Goal: Information Seeking & Learning: Learn about a topic

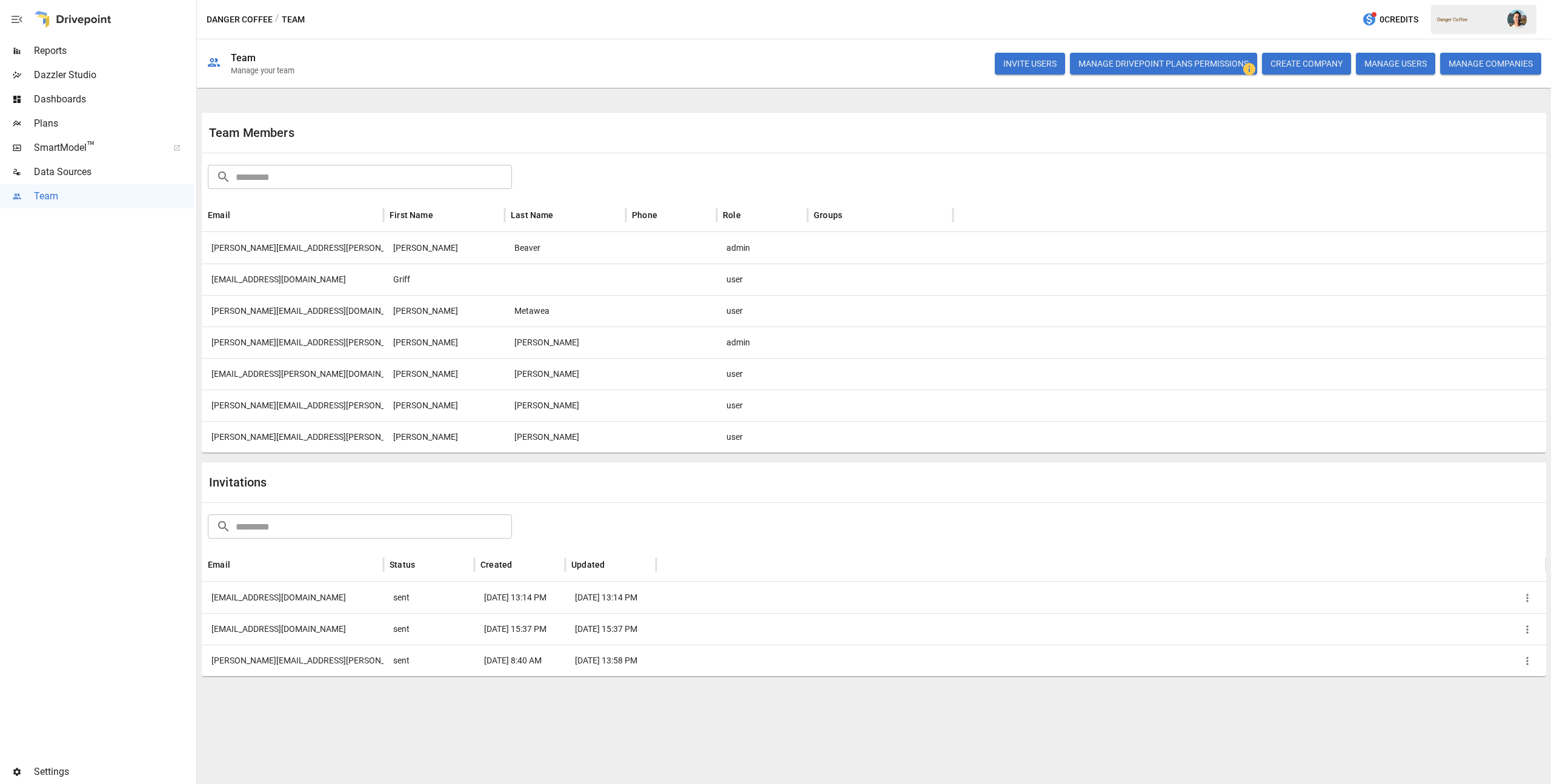
click at [1508, 19] on img "" at bounding box center [1517, 19] width 19 height 19
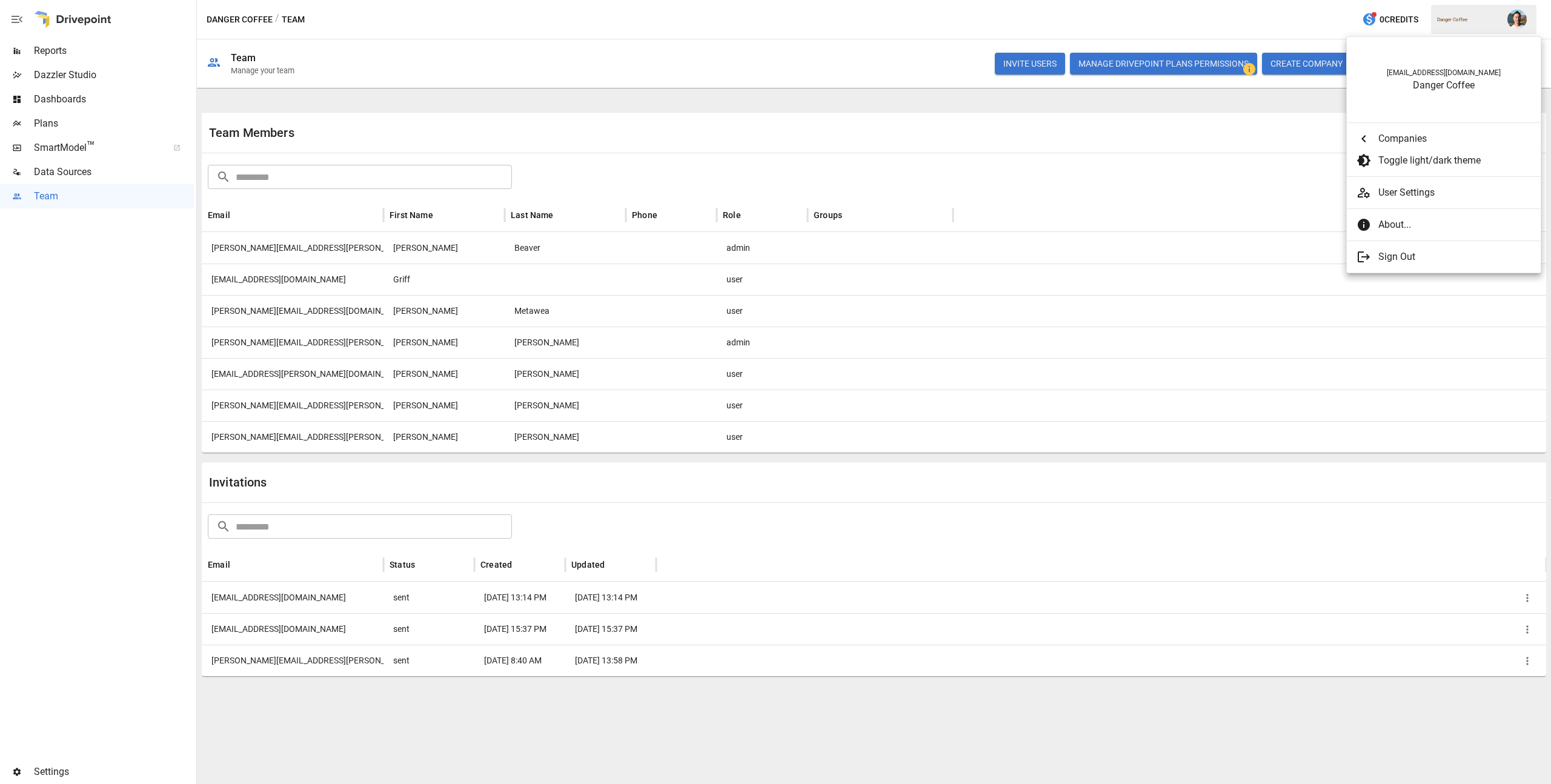
click at [822, 28] on div at bounding box center [776, 392] width 1551 height 784
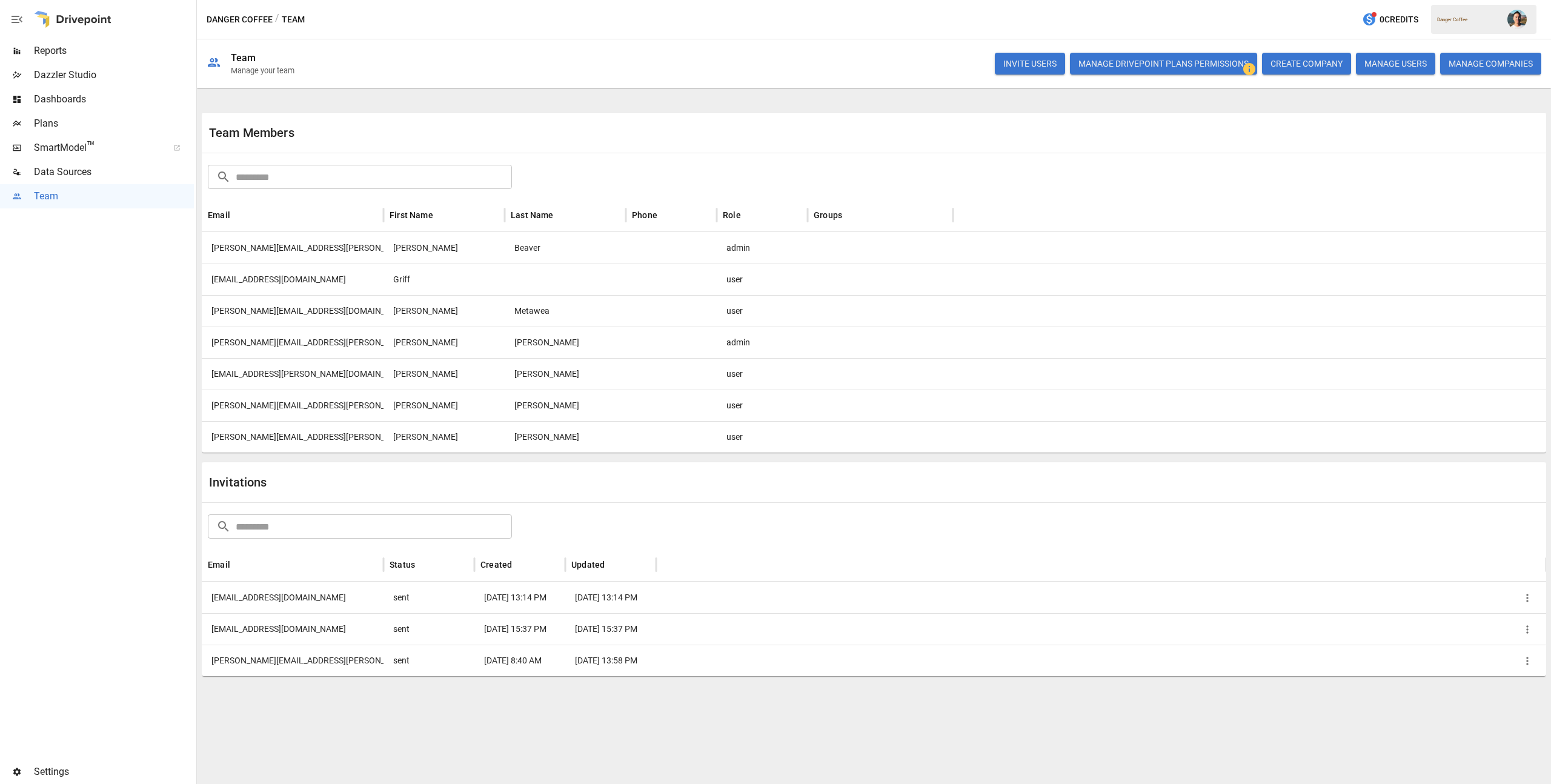
click at [25, 52] on div at bounding box center [16, 50] width 34 height 10
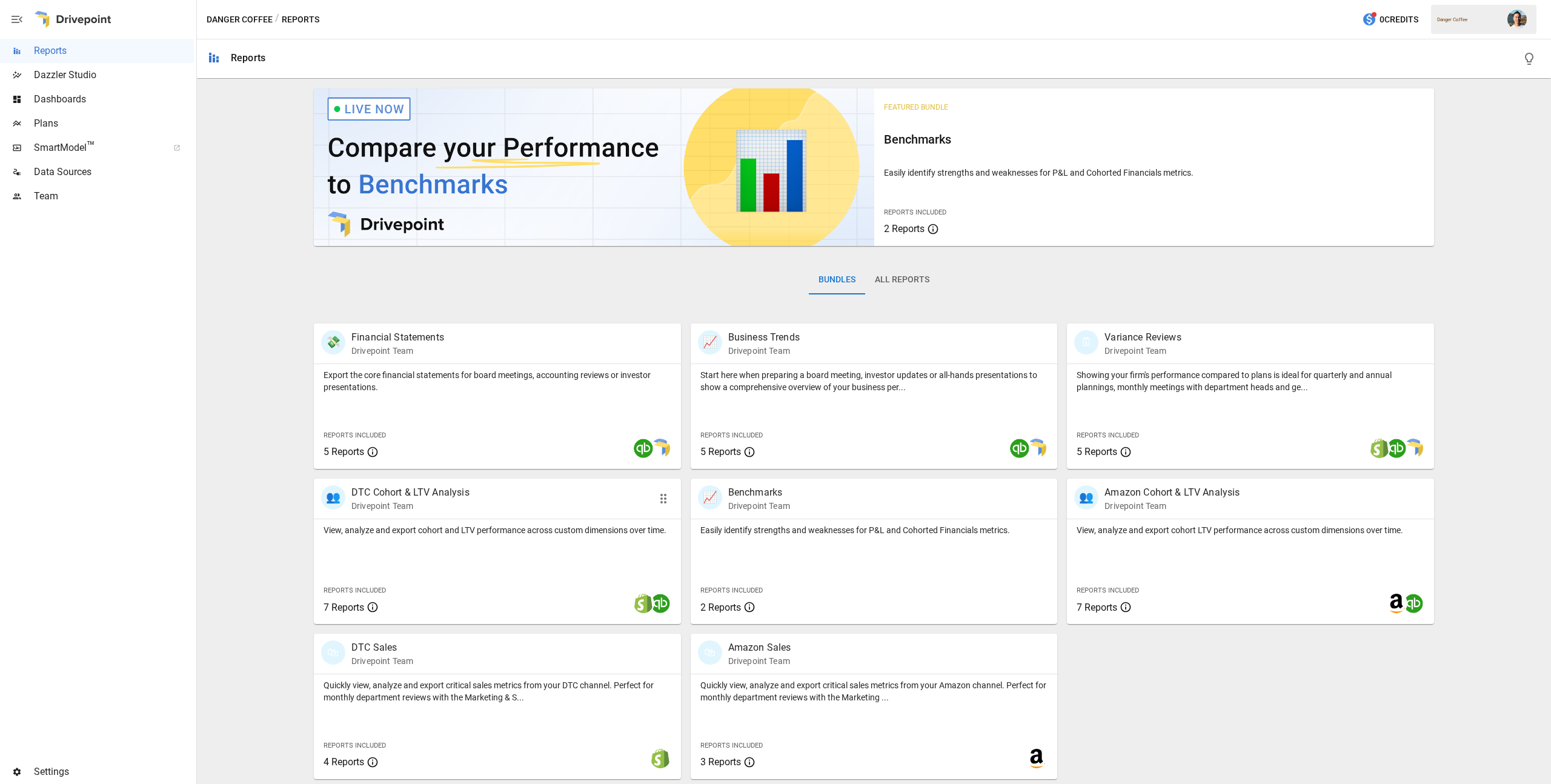
click at [572, 550] on div "View, analyze and export cohort and LTV performance across custom dimensions ov…" at bounding box center [498, 571] width 367 height 105
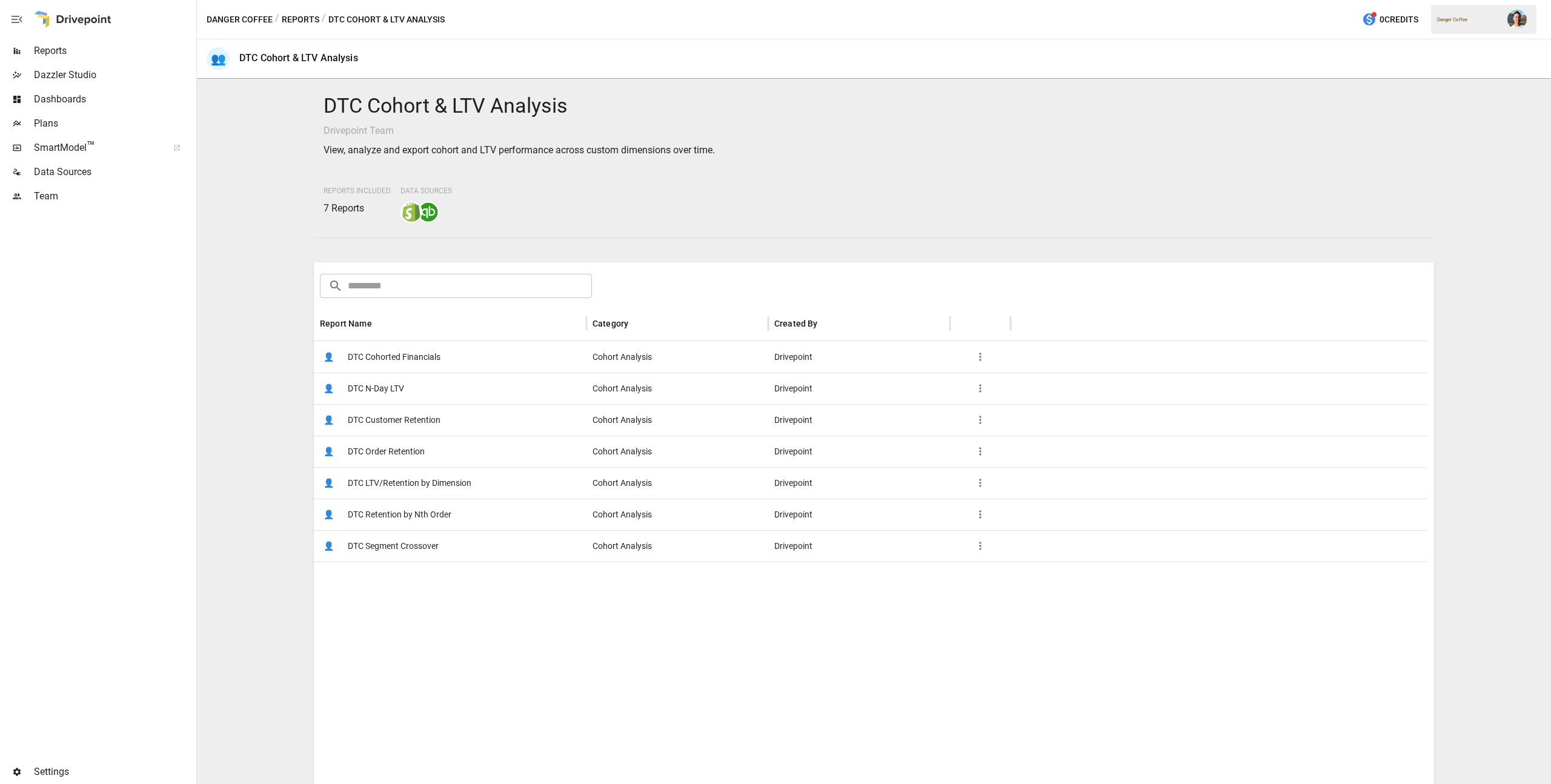
click at [421, 420] on span "DTC Customer Retention" at bounding box center [394, 421] width 93 height 31
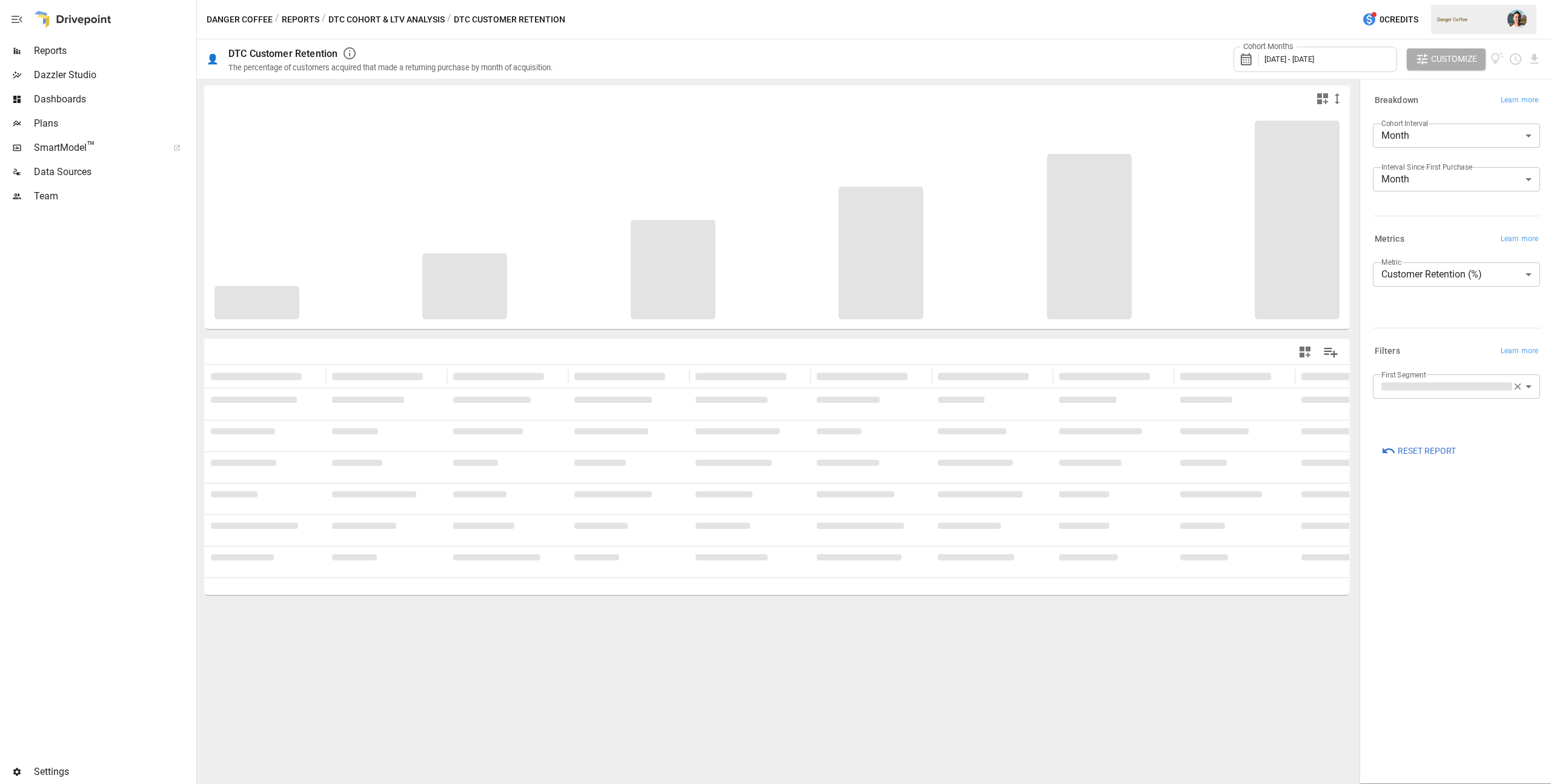
click at [1342, 70] on div "Cohort Months [DATE] - [DATE]" at bounding box center [1316, 59] width 164 height 25
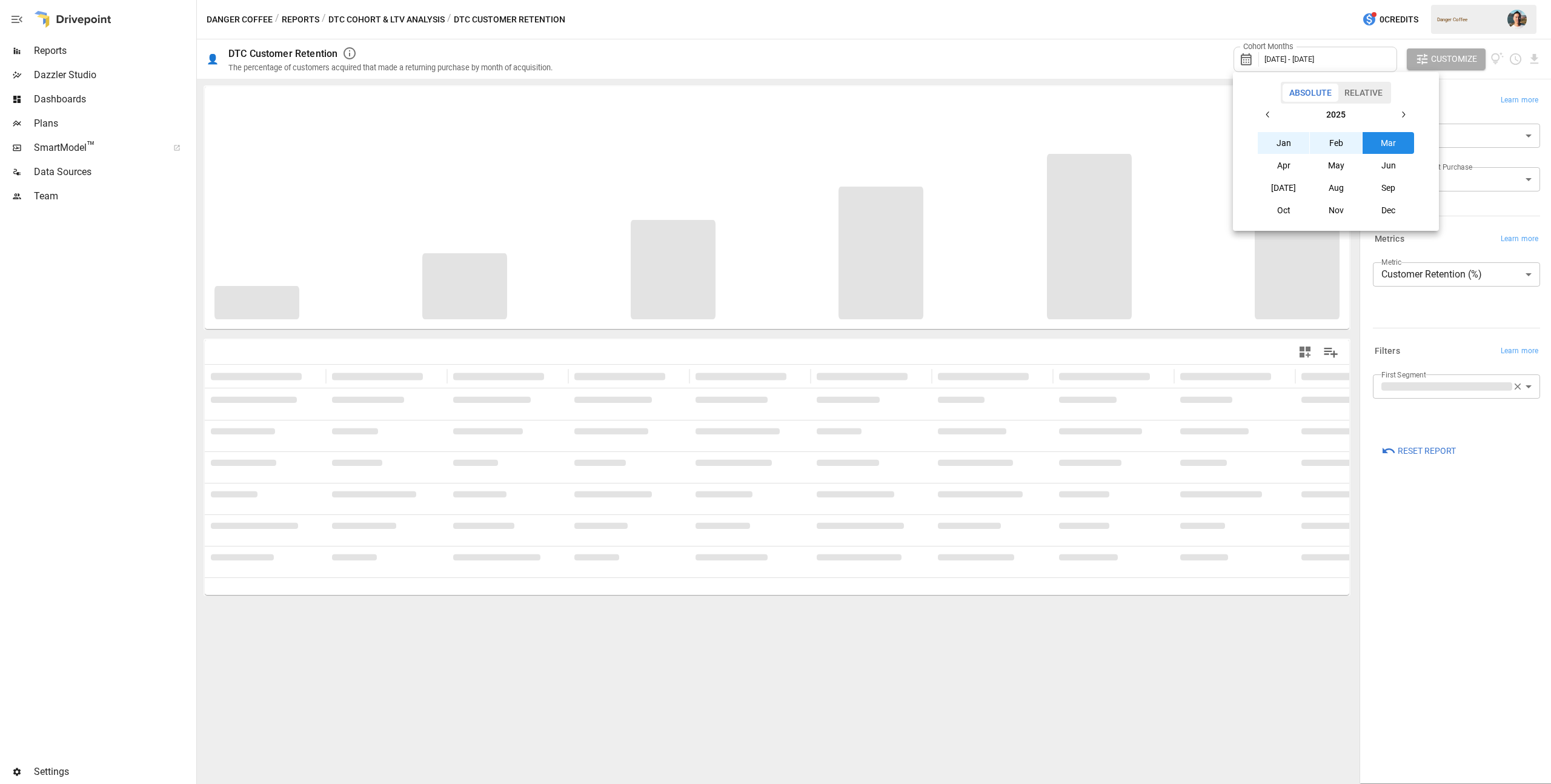
drag, startPoint x: 1287, startPoint y: 186, endPoint x: 1287, endPoint y: 164, distance: 22.0
click at [1287, 186] on button "[DATE]" at bounding box center [1284, 187] width 52 height 22
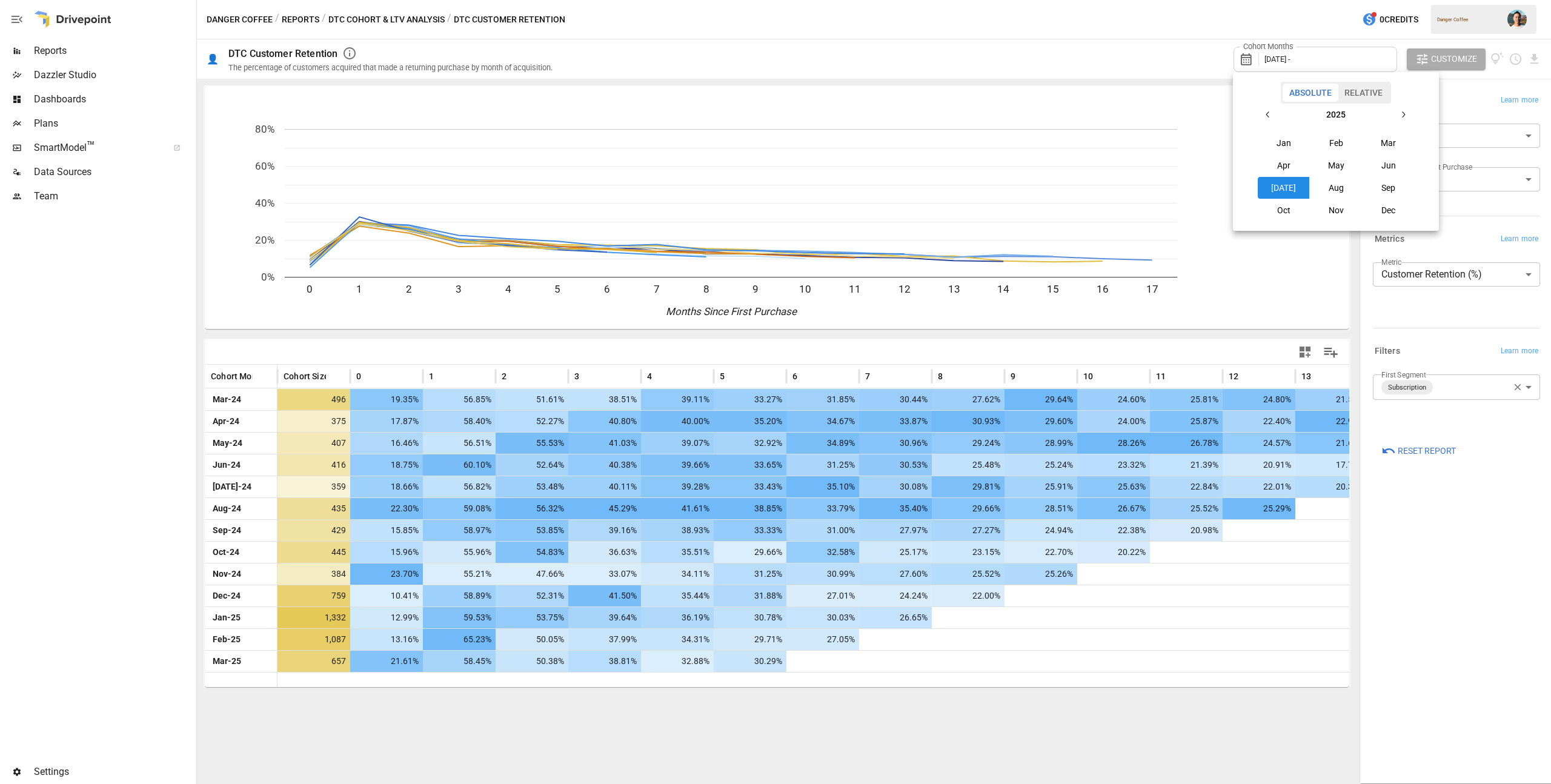
click at [1270, 110] on icon "button" at bounding box center [1268, 114] width 10 height 10
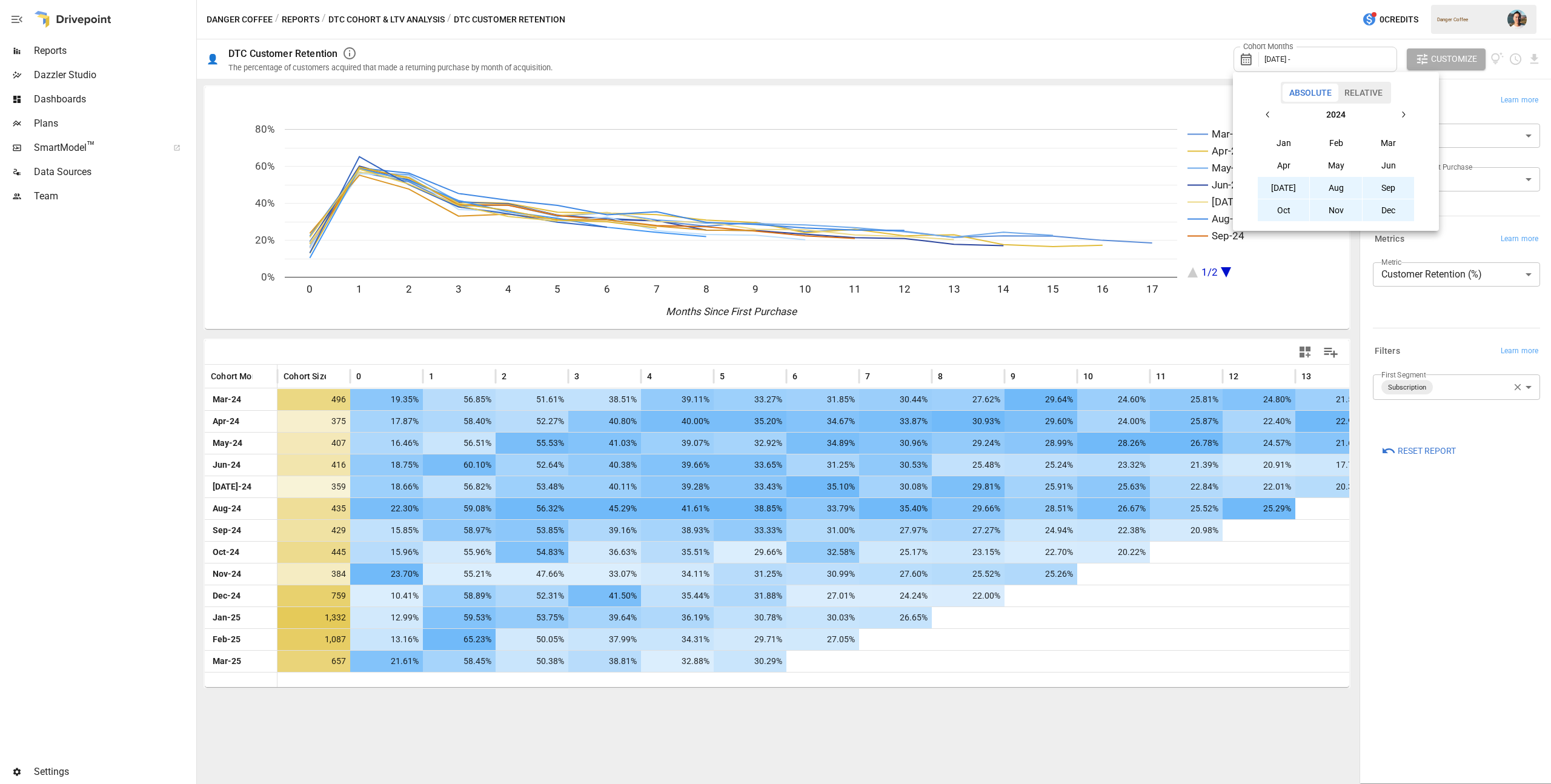
click at [1289, 181] on button "[DATE]" at bounding box center [1284, 187] width 52 height 22
click at [1125, 28] on div at bounding box center [776, 392] width 1551 height 784
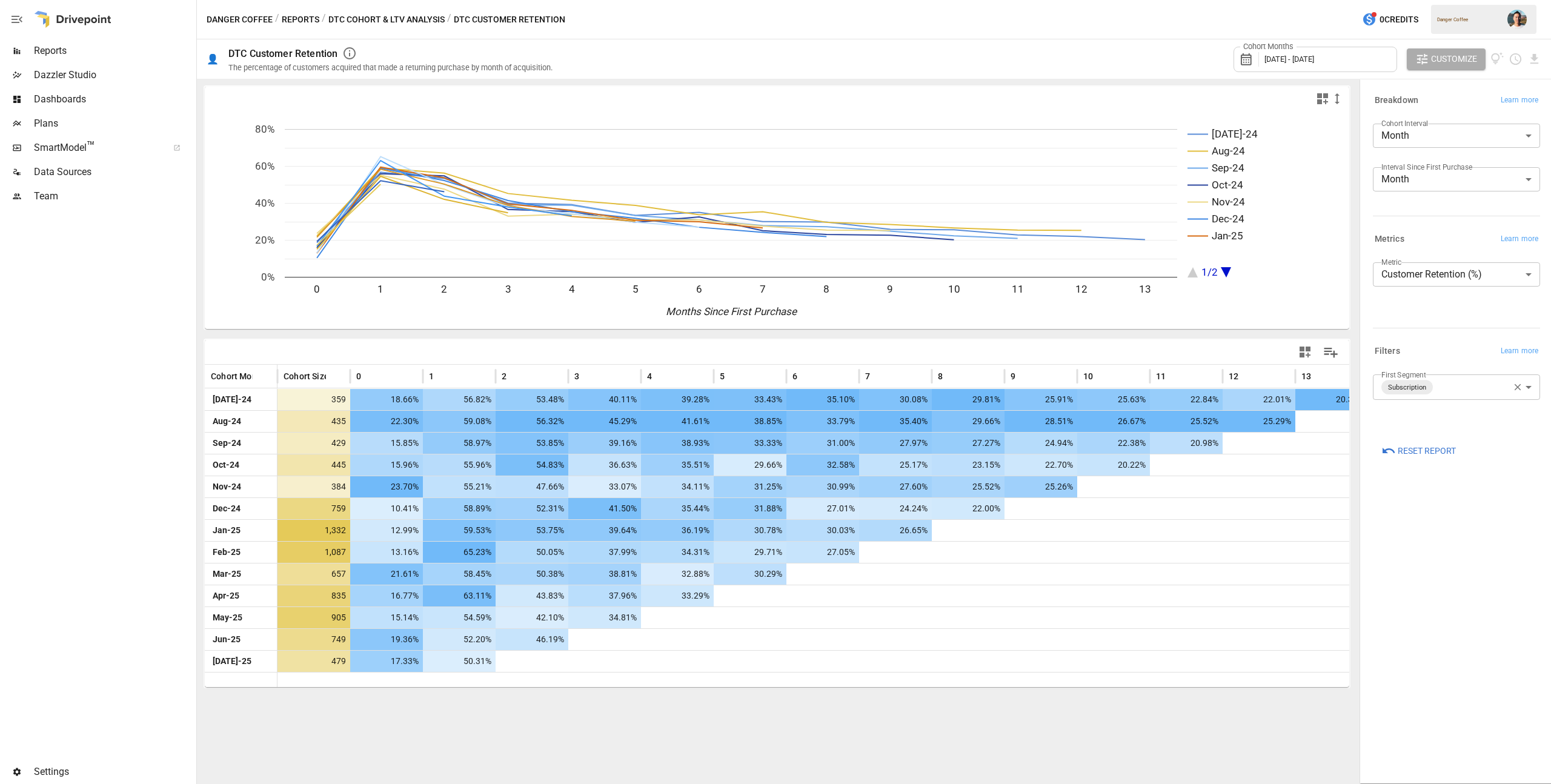
click at [1374, 59] on div "Cohort Months [DATE] - [DATE]" at bounding box center [1316, 59] width 164 height 25
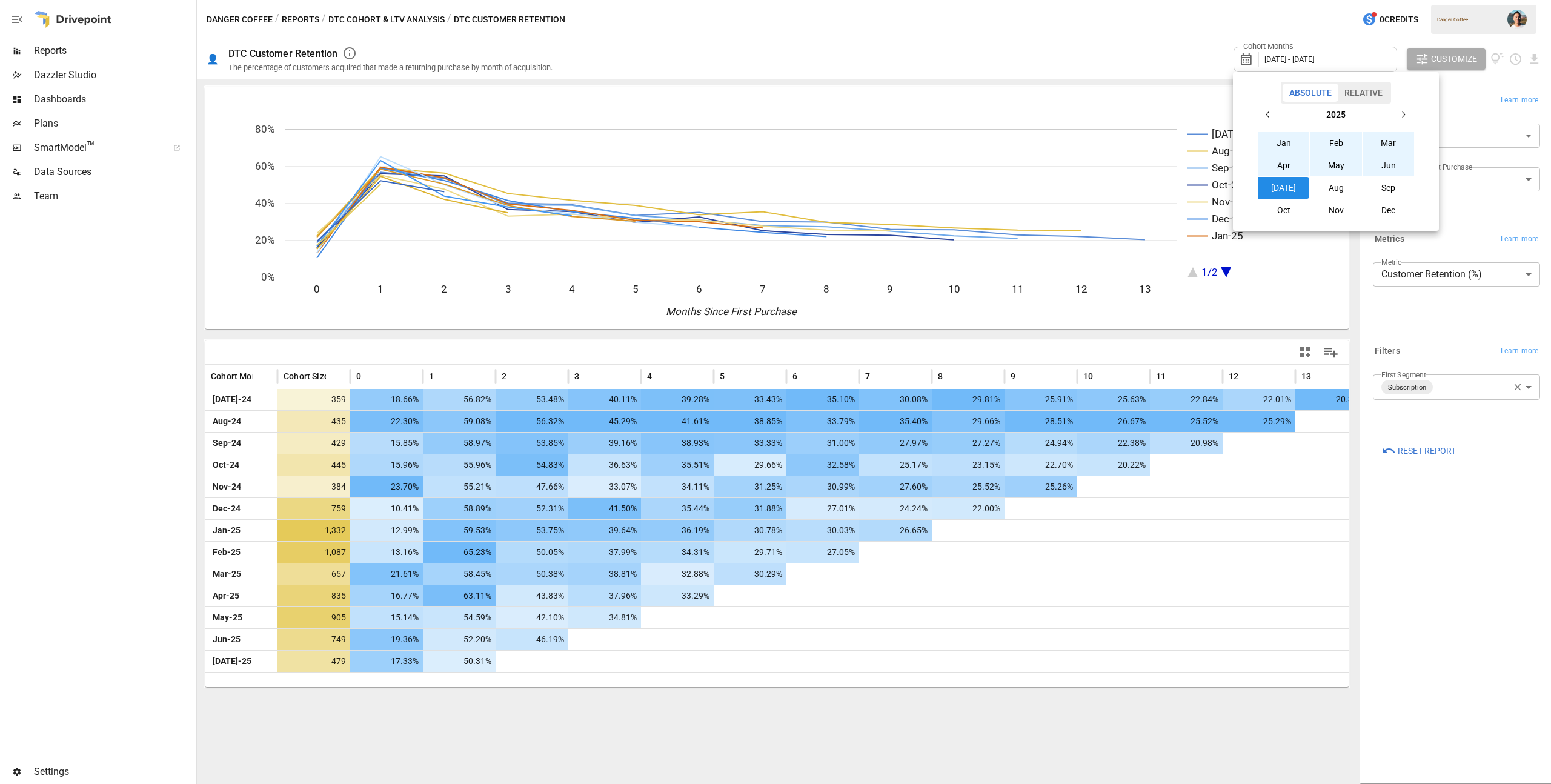
click at [1335, 184] on button "Aug" at bounding box center [1336, 187] width 52 height 22
click at [1268, 110] on icon "button" at bounding box center [1268, 114] width 10 height 10
click at [1326, 183] on button "Aug" at bounding box center [1336, 187] width 52 height 22
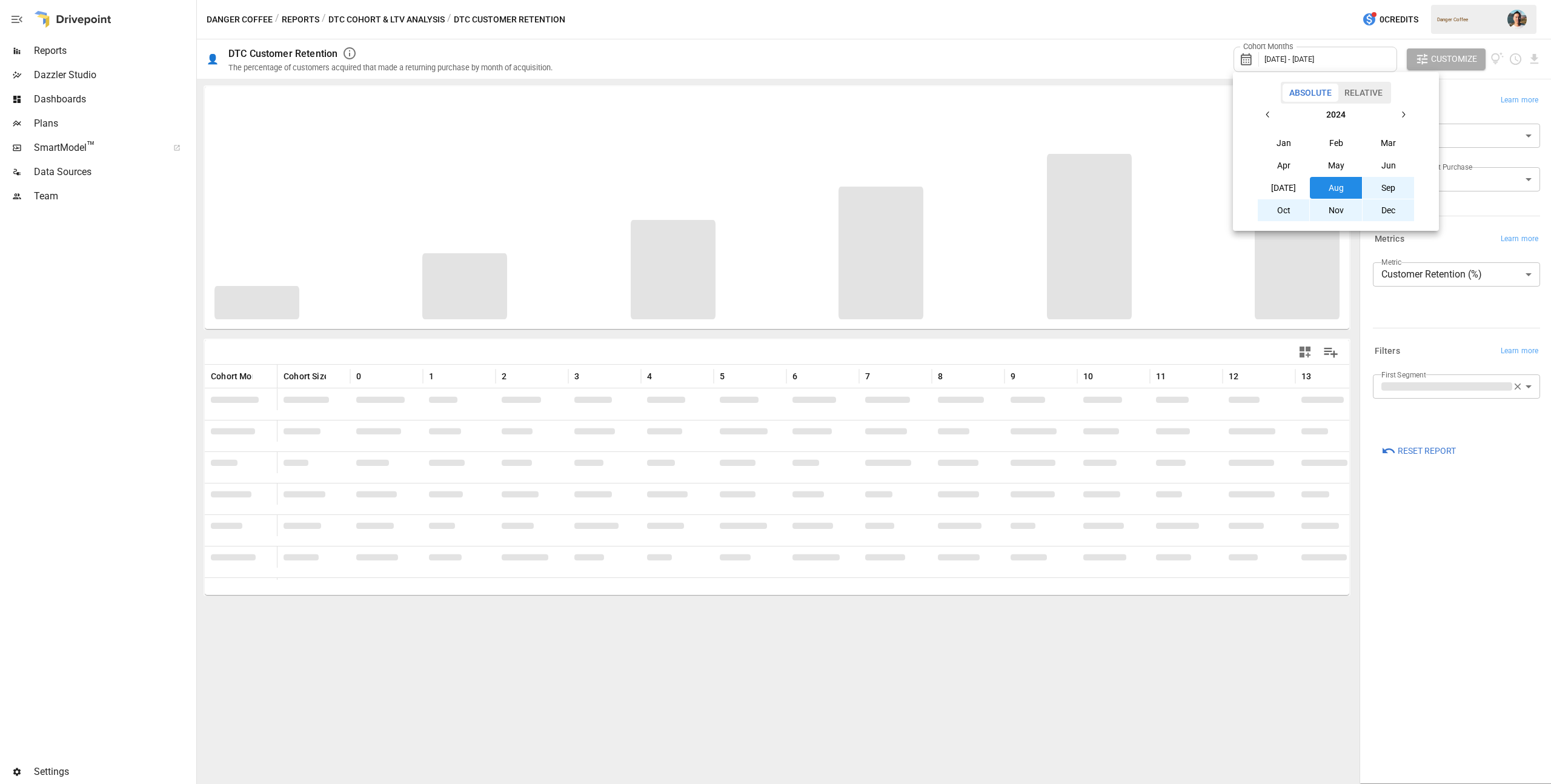
click at [1198, 52] on div at bounding box center [776, 392] width 1551 height 784
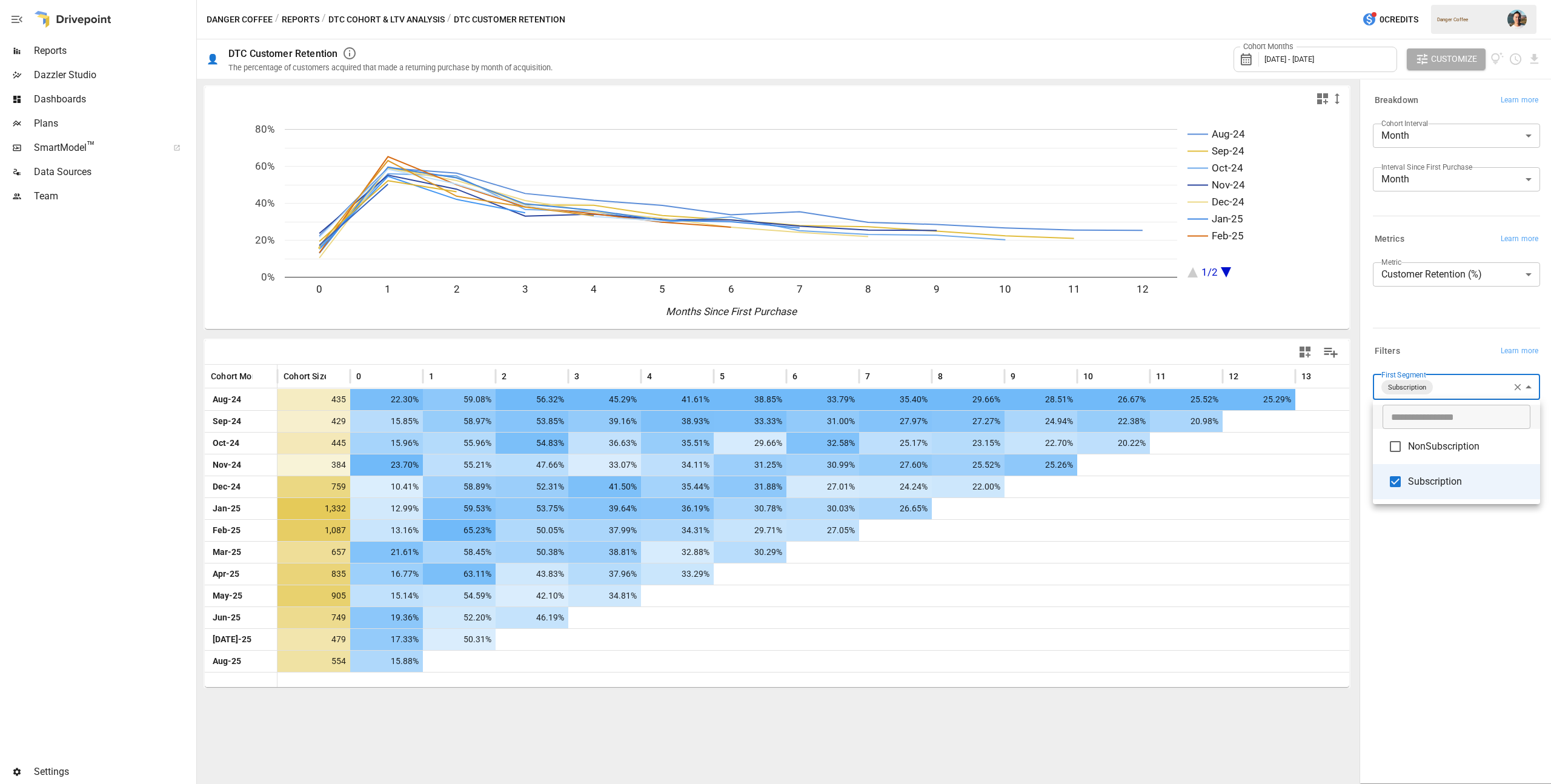
click at [1438, 0] on body "Reports Dazzler Studio Dashboards Plans SmartModel ™ Data Sources Team Settings…" at bounding box center [776, 0] width 1551 height 0
click at [1435, 442] on span "NonSubscription" at bounding box center [1469, 447] width 122 height 15
click at [1431, 485] on span "Subscription" at bounding box center [1469, 481] width 122 height 15
type input "**********"
click at [1432, 524] on div at bounding box center [776, 392] width 1551 height 784
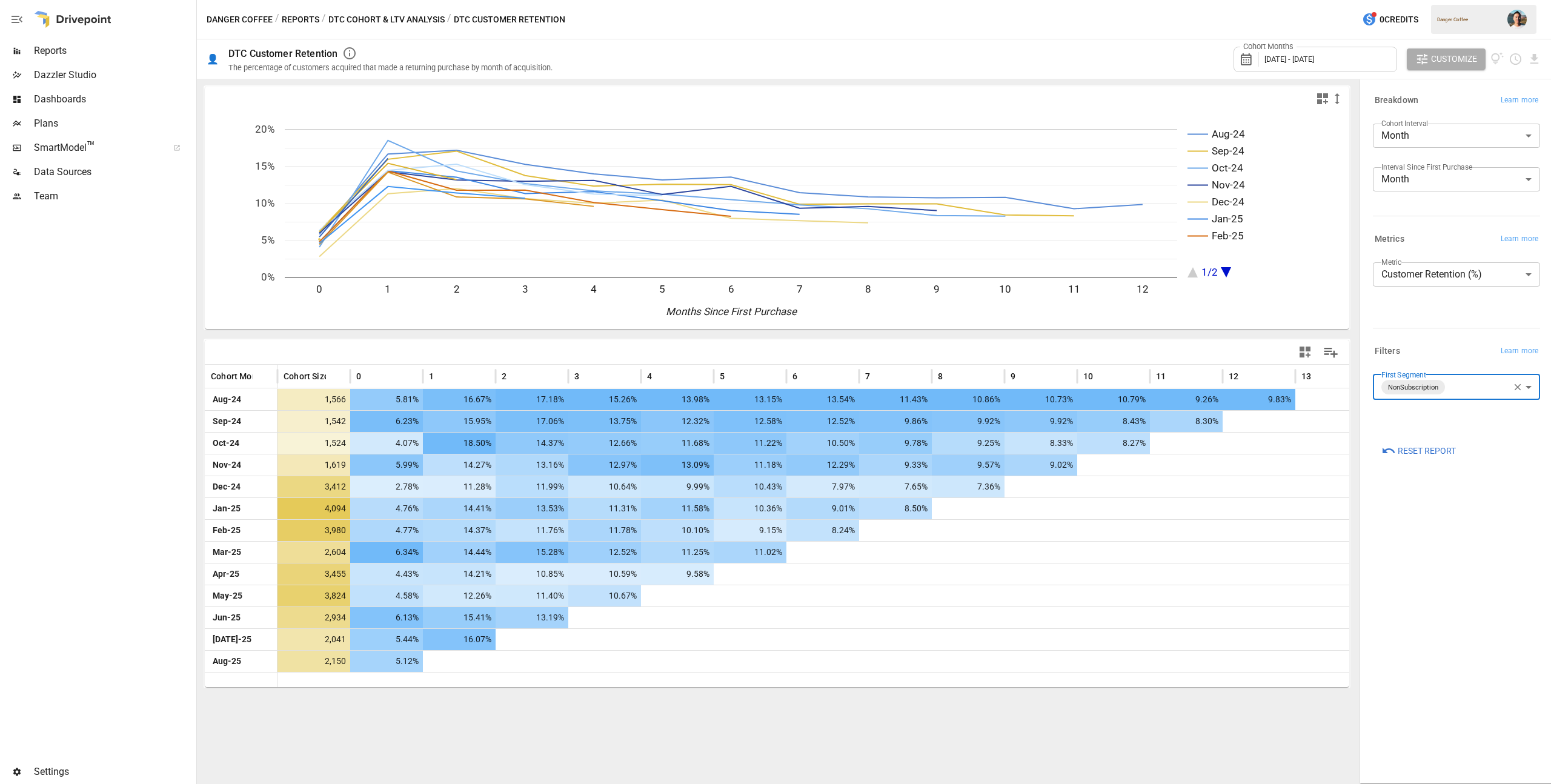
click at [1510, 389] on button "button" at bounding box center [1518, 387] width 16 height 16
click at [1460, 0] on body "Reports Dazzler Studio Dashboards Plans SmartModel ™ Data Sources Team Settings…" at bounding box center [776, 0] width 1551 height 0
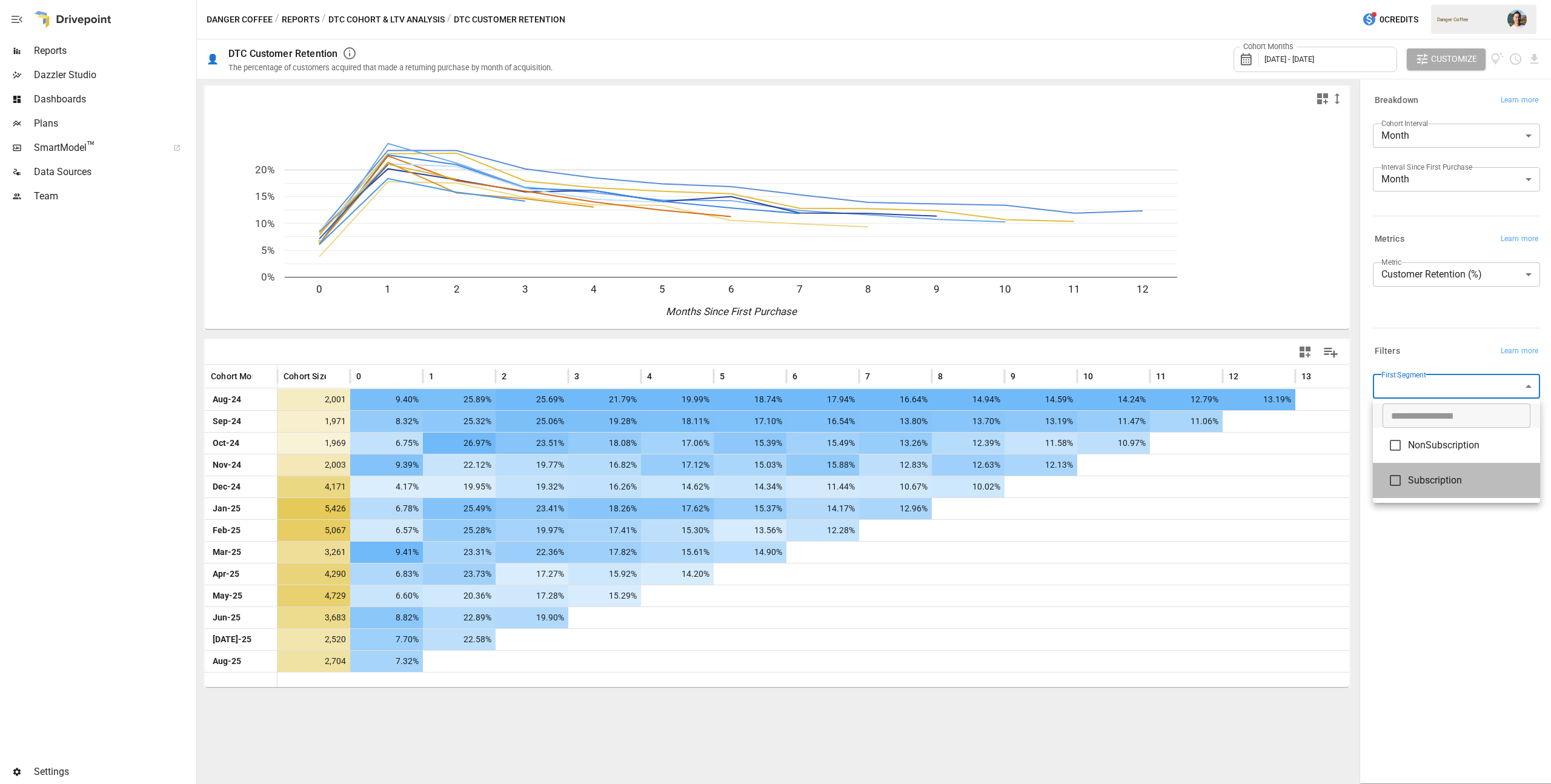
click at [1428, 484] on span "Subscription" at bounding box center [1469, 480] width 122 height 15
type input "**********"
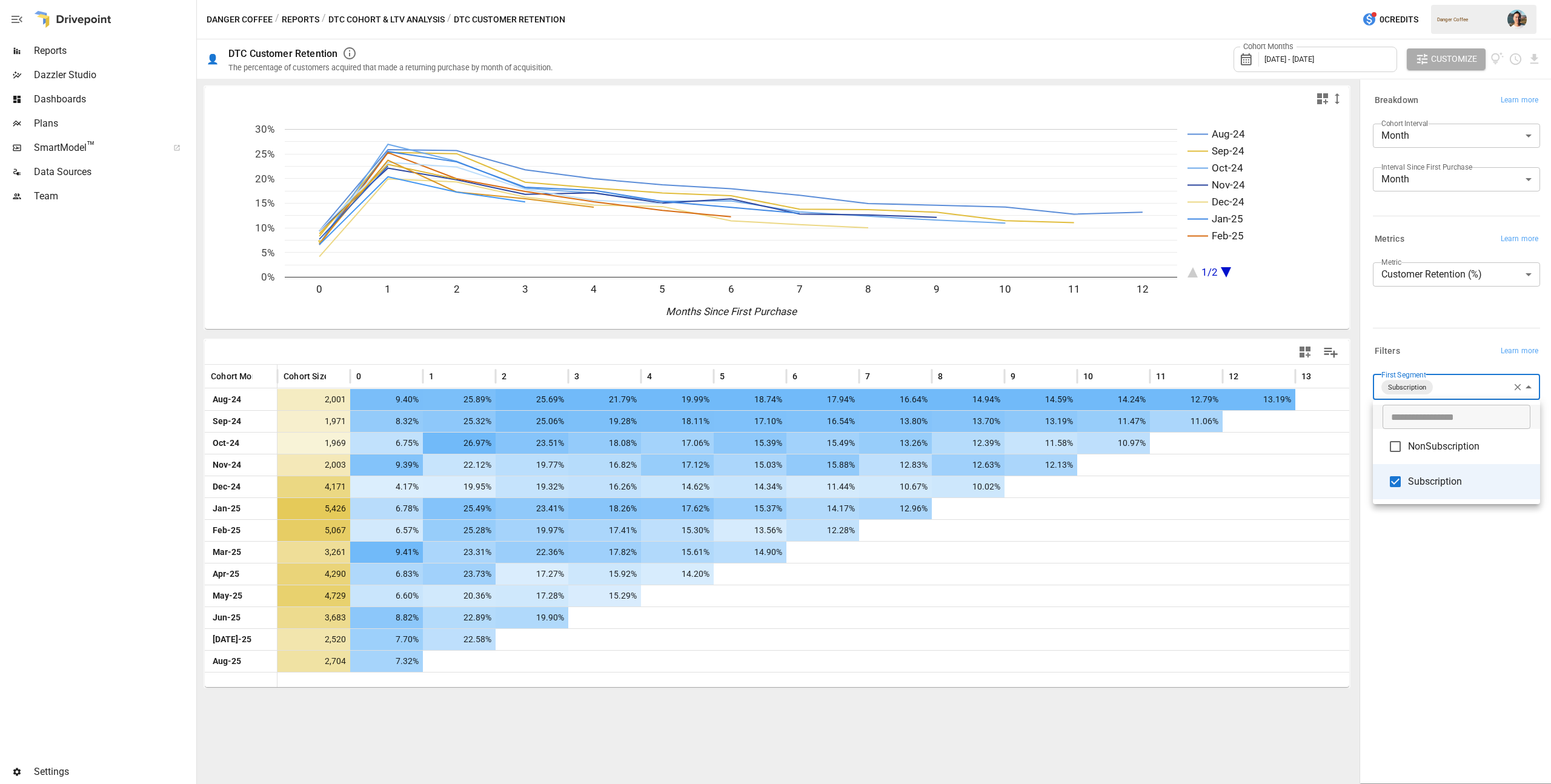
click at [1418, 557] on div at bounding box center [776, 392] width 1551 height 784
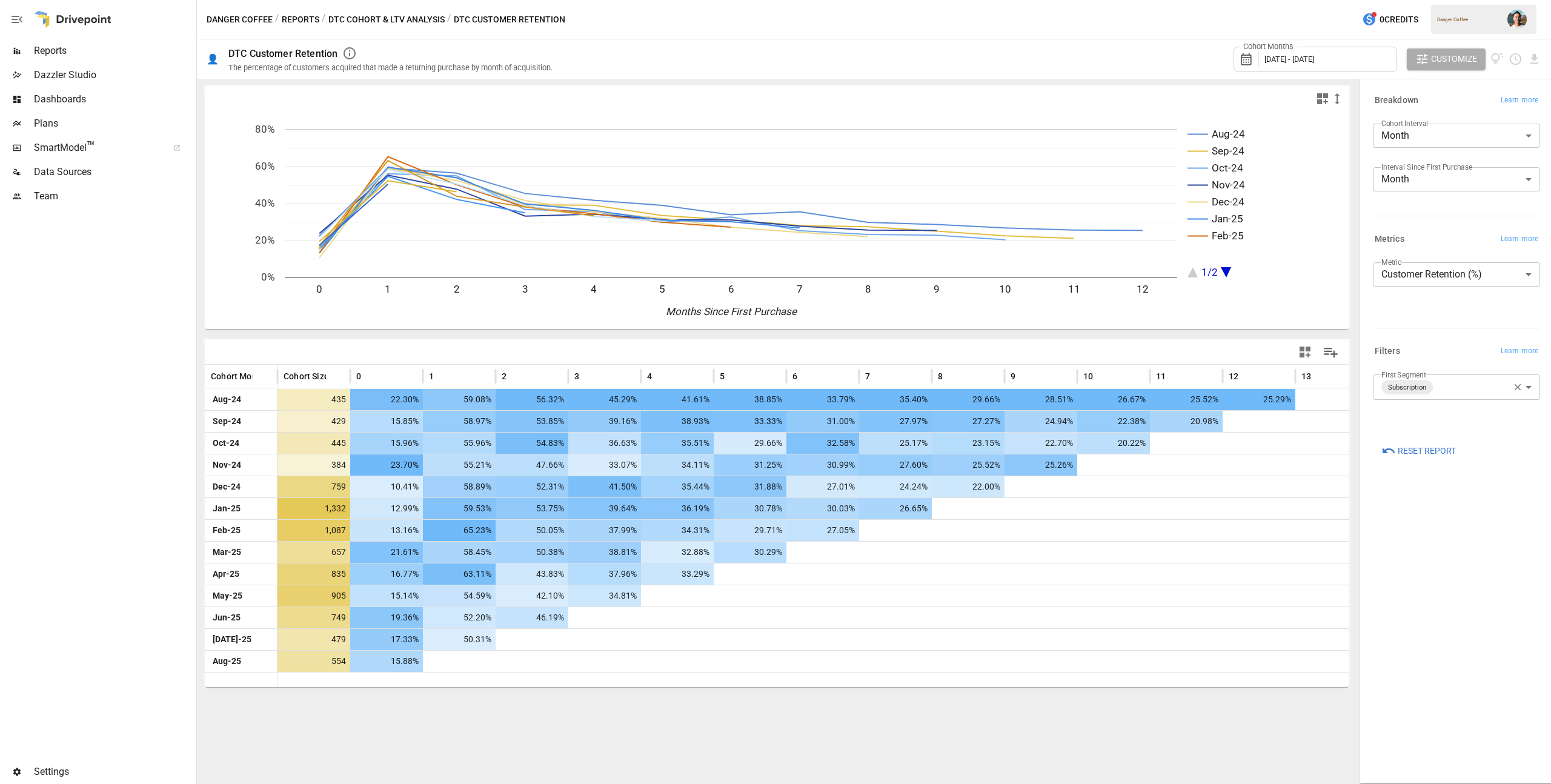
click at [302, 21] on button "Reports" at bounding box center [300, 20] width 37 height 16
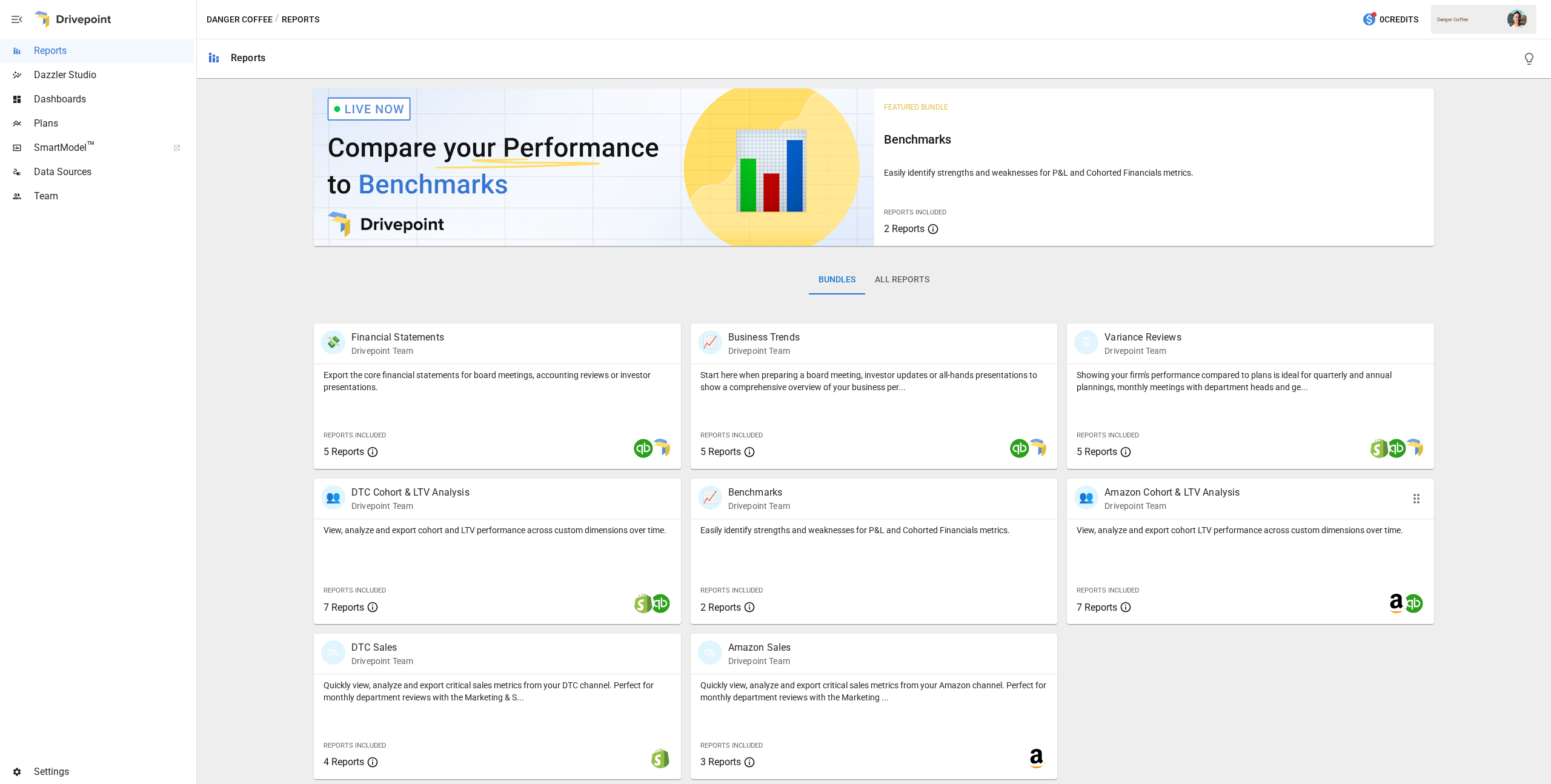
click at [1189, 578] on div "Reports Included 7 Reports" at bounding box center [1143, 598] width 152 height 52
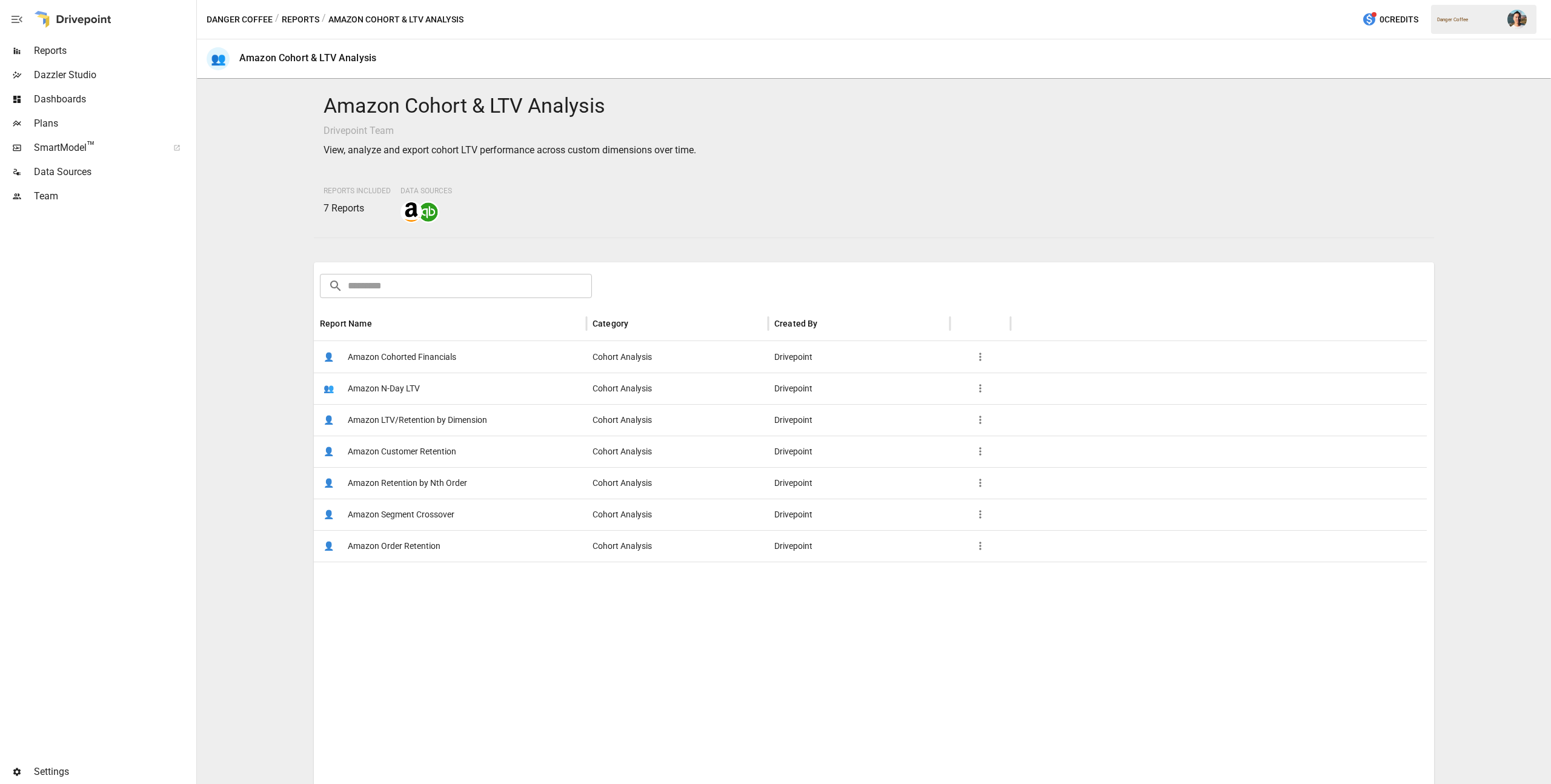
click at [437, 445] on span "Amazon Customer Retention" at bounding box center [402, 452] width 108 height 31
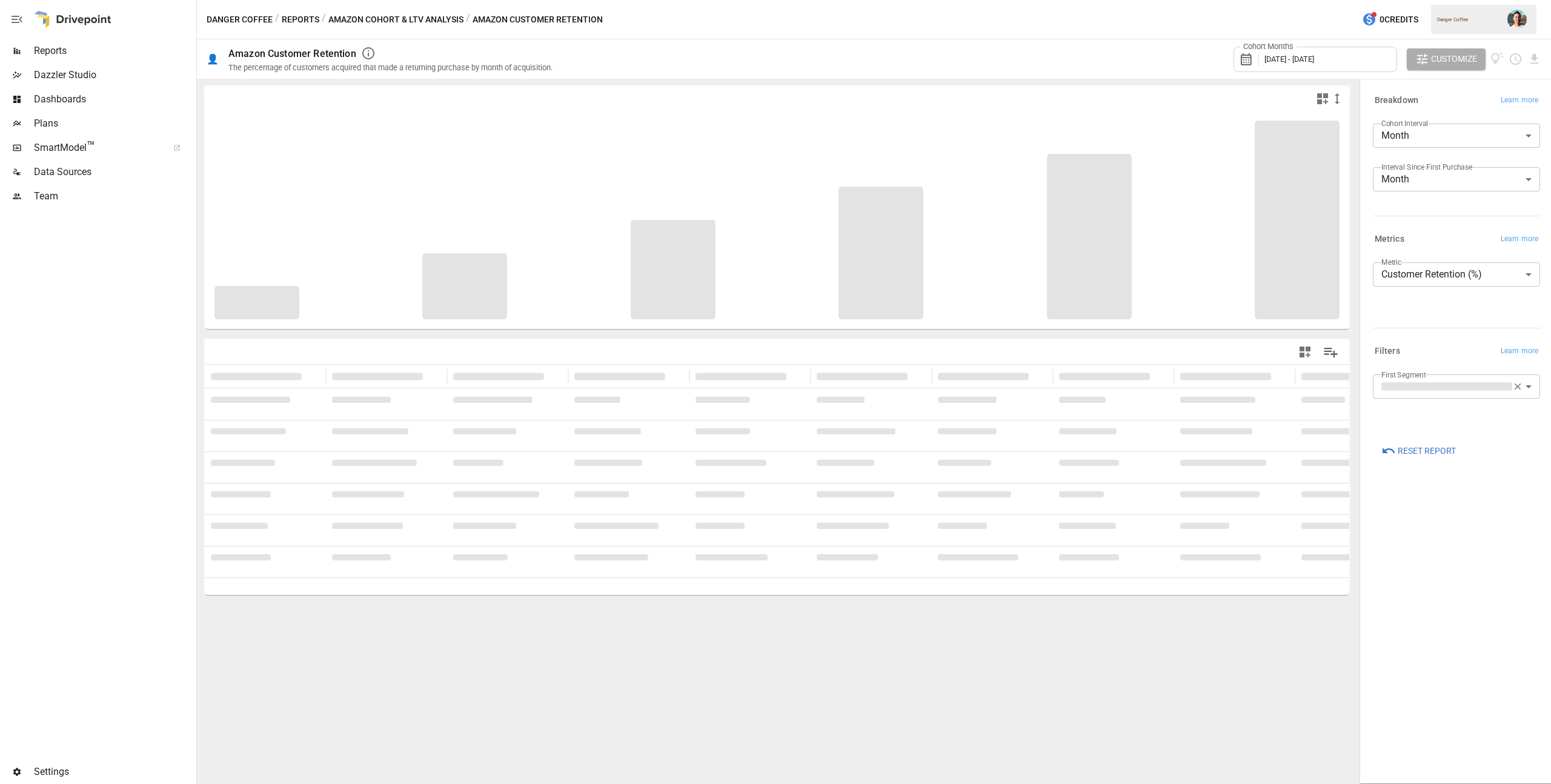
click at [1375, 55] on div "Cohort Months [DATE] - [DATE]" at bounding box center [1316, 59] width 164 height 25
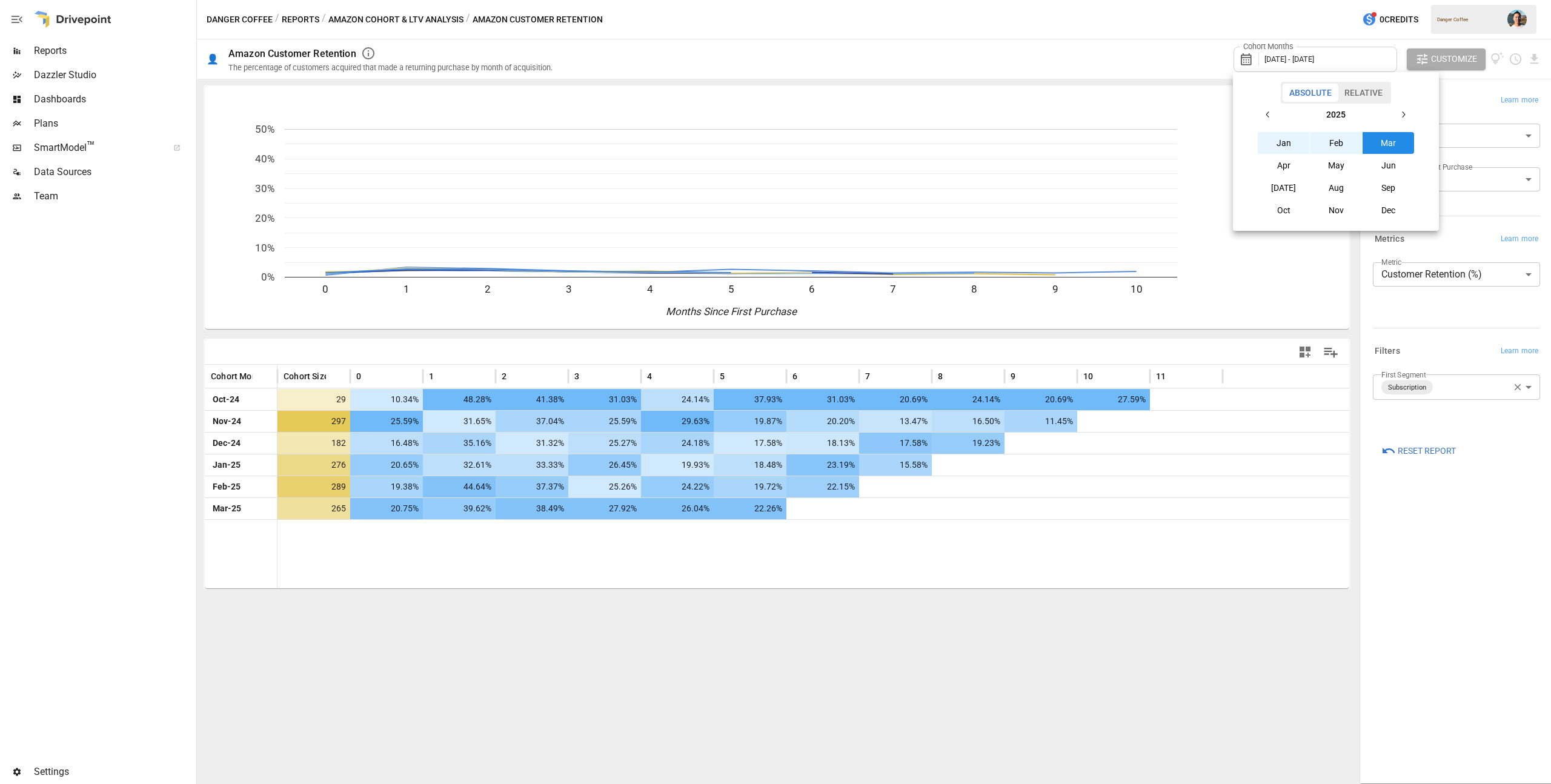
click at [1337, 183] on button "Aug" at bounding box center [1336, 187] width 52 height 22
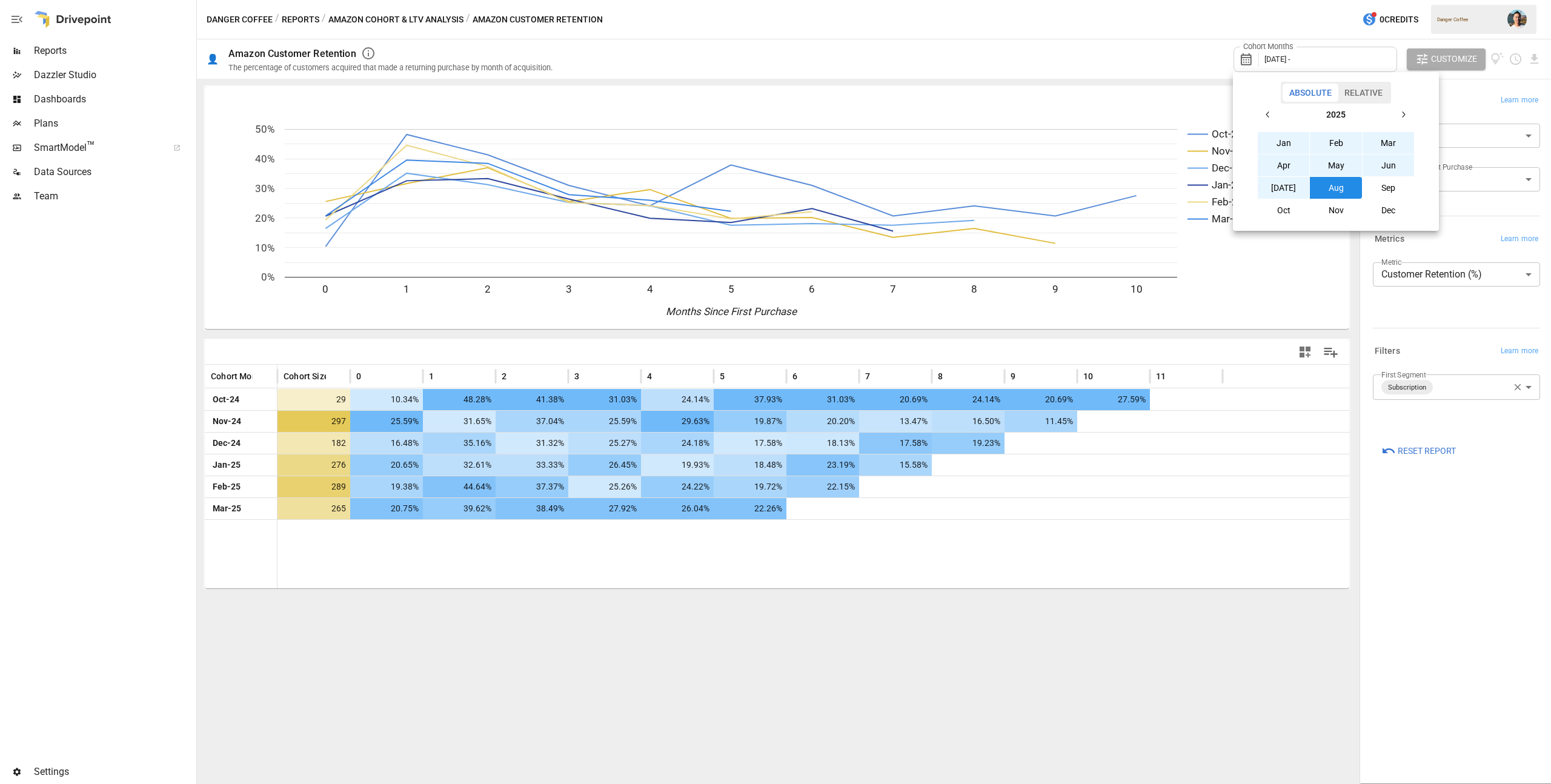
click at [1262, 117] on button "button" at bounding box center [1268, 114] width 22 height 22
click at [1342, 185] on button "Aug" at bounding box center [1336, 187] width 52 height 22
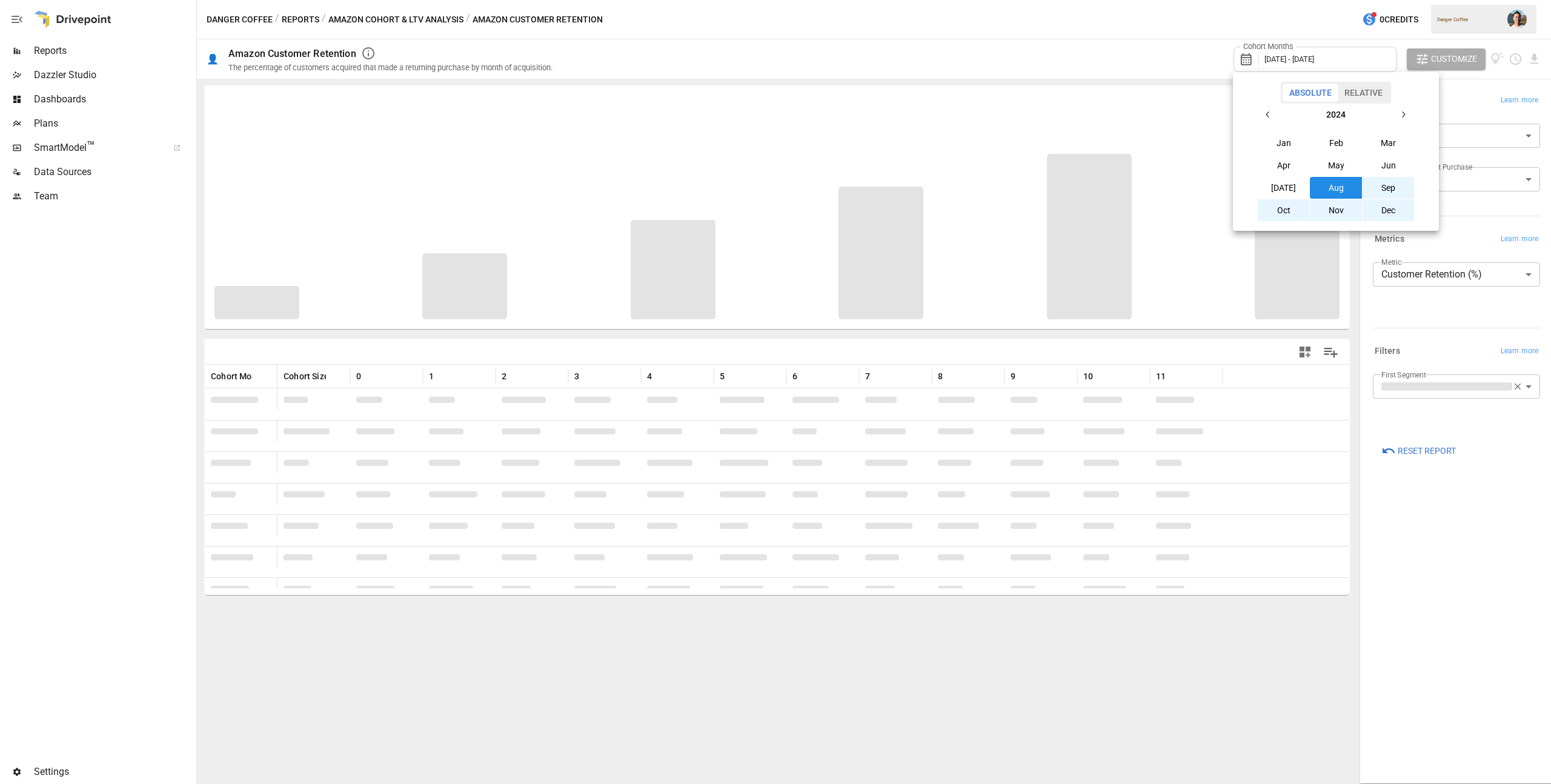
click at [1056, 45] on div at bounding box center [776, 392] width 1551 height 784
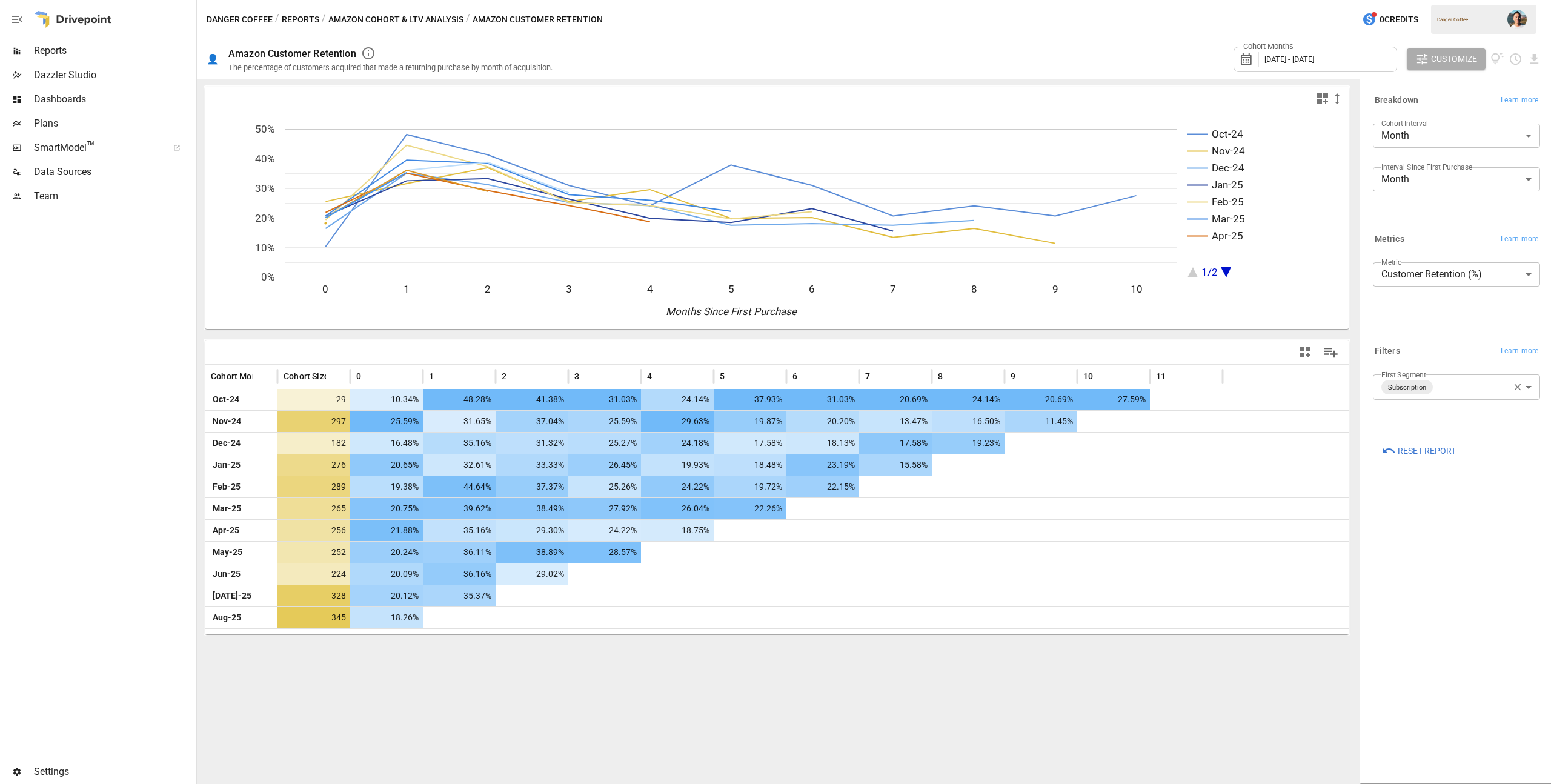
click at [1455, 0] on body "Reports Dazzler Studio Dashboards Plans SmartModel ™ Data Sources Team Settings…" at bounding box center [776, 0] width 1551 height 0
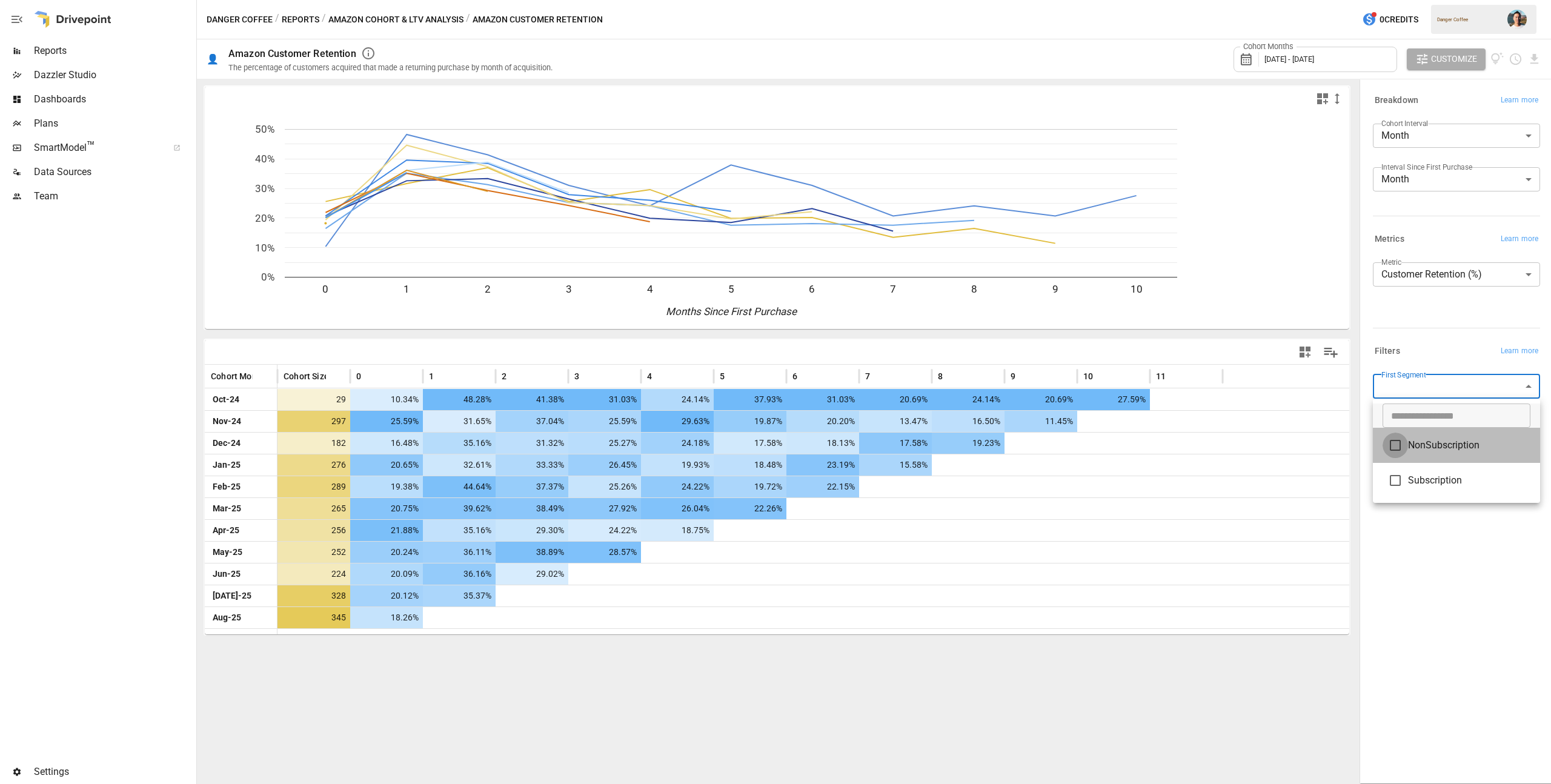
type input "**********"
click at [1446, 574] on div at bounding box center [776, 392] width 1551 height 784
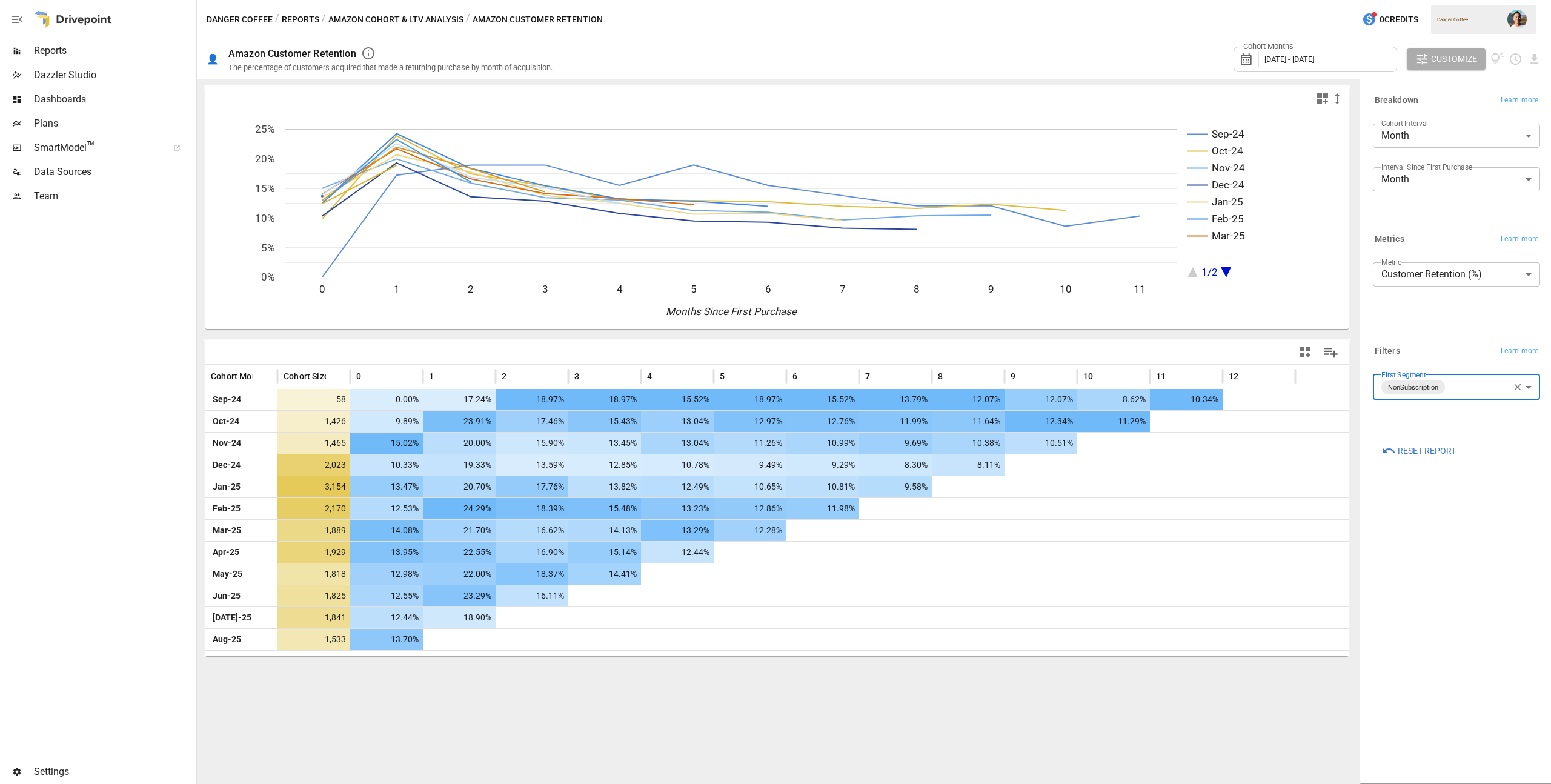
click at [1518, 388] on icon "button" at bounding box center [1518, 388] width 7 height 7
click at [1472, 0] on body "Reports Dazzler Studio Dashboards Plans SmartModel ™ Data Sources Team Settings…" at bounding box center [776, 0] width 1551 height 0
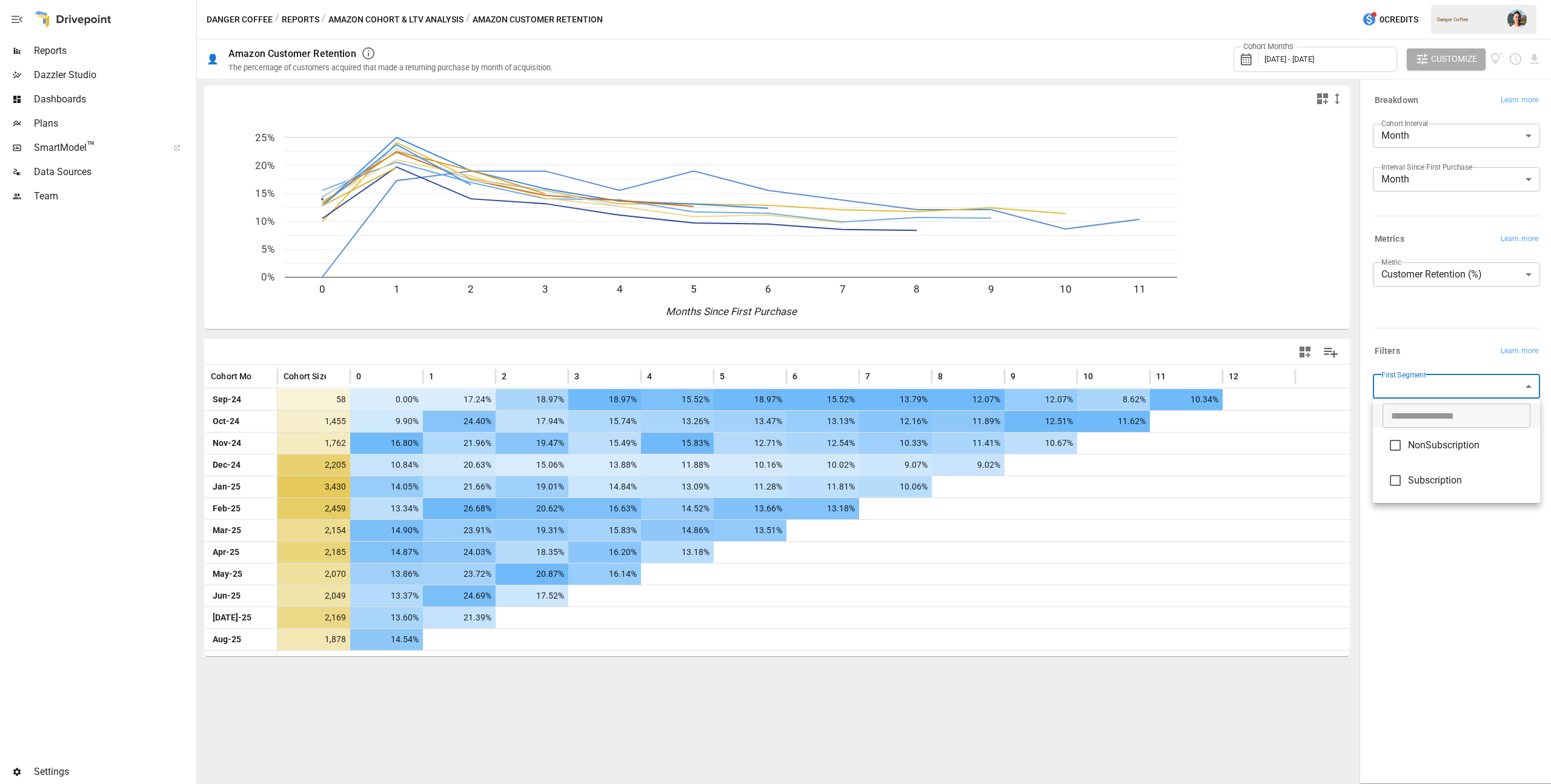
click at [1449, 474] on span "Subscription" at bounding box center [1469, 480] width 122 height 15
type input "**********"
click at [1465, 569] on div at bounding box center [776, 392] width 1551 height 784
